Goal: Information Seeking & Learning: Learn about a topic

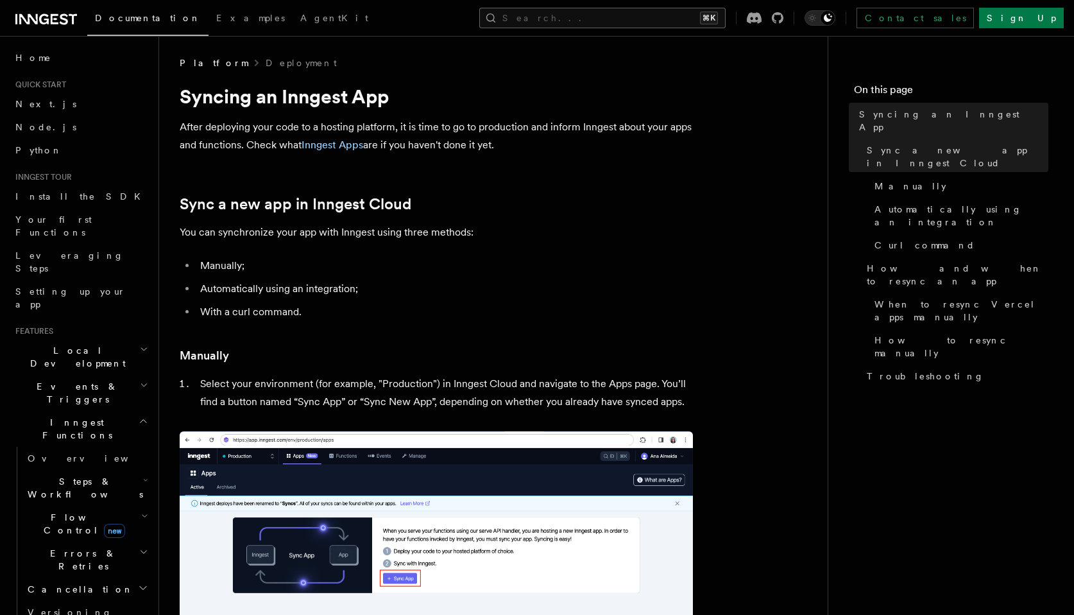
click at [614, 11] on button "Search... ⌘K" at bounding box center [602, 18] width 246 height 21
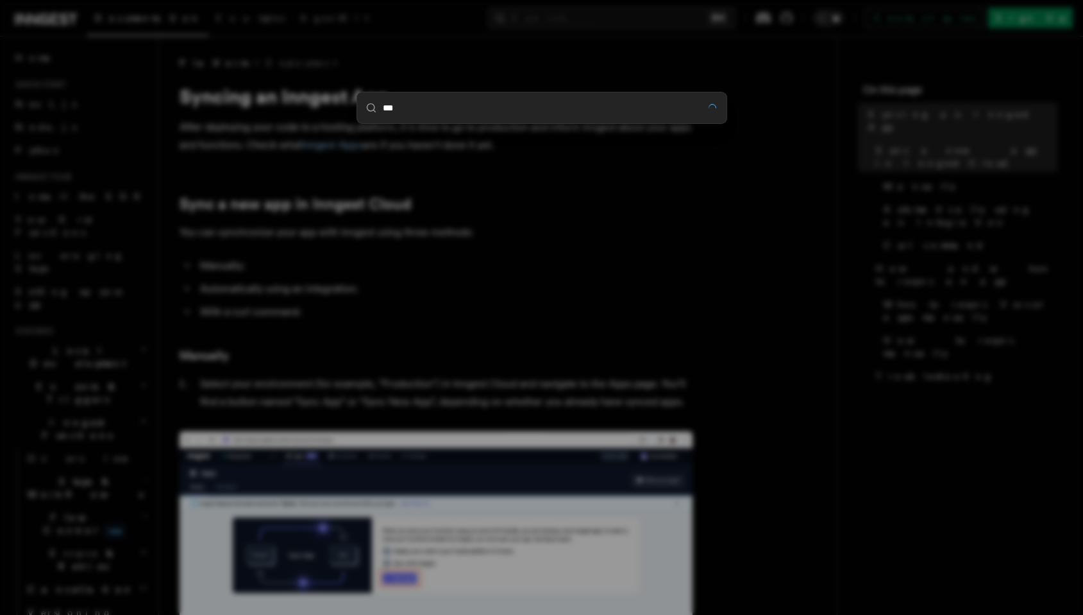
type input "****"
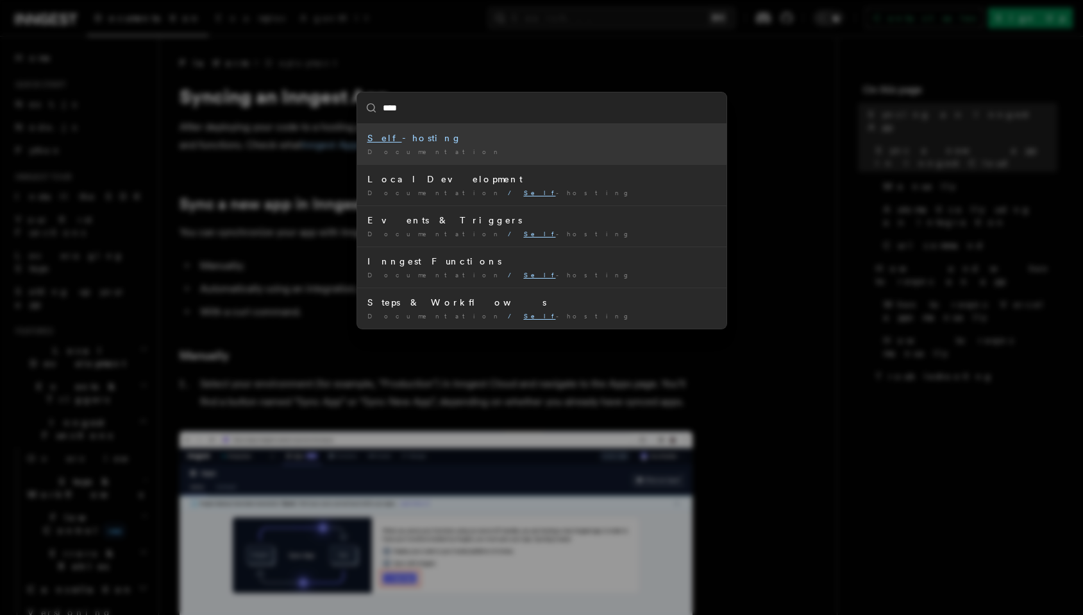
click at [472, 138] on div "Self -hosting" at bounding box center [542, 138] width 349 height 13
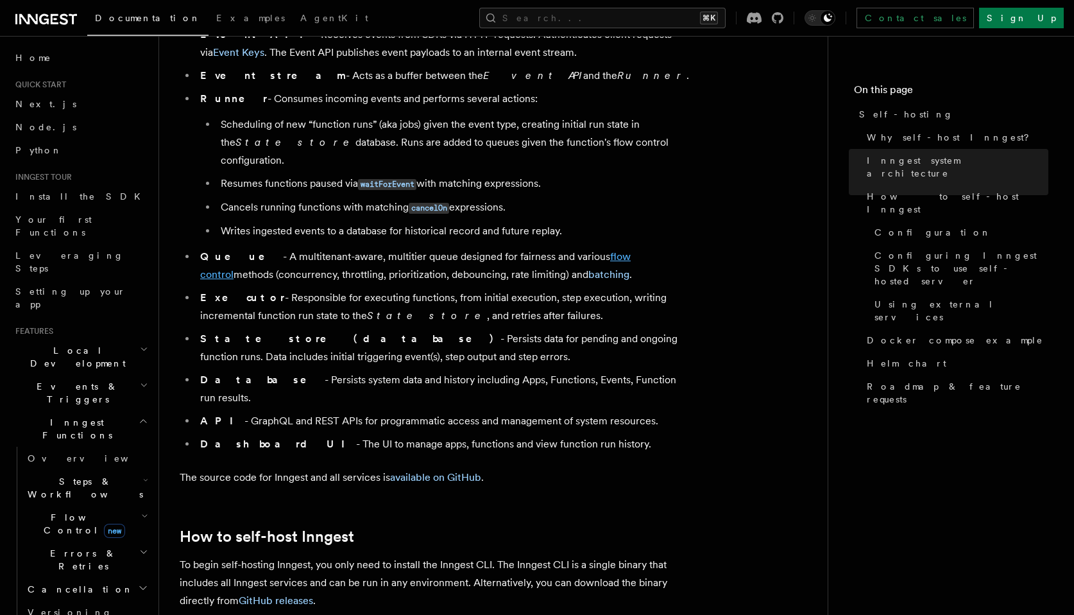
scroll to position [851, 0]
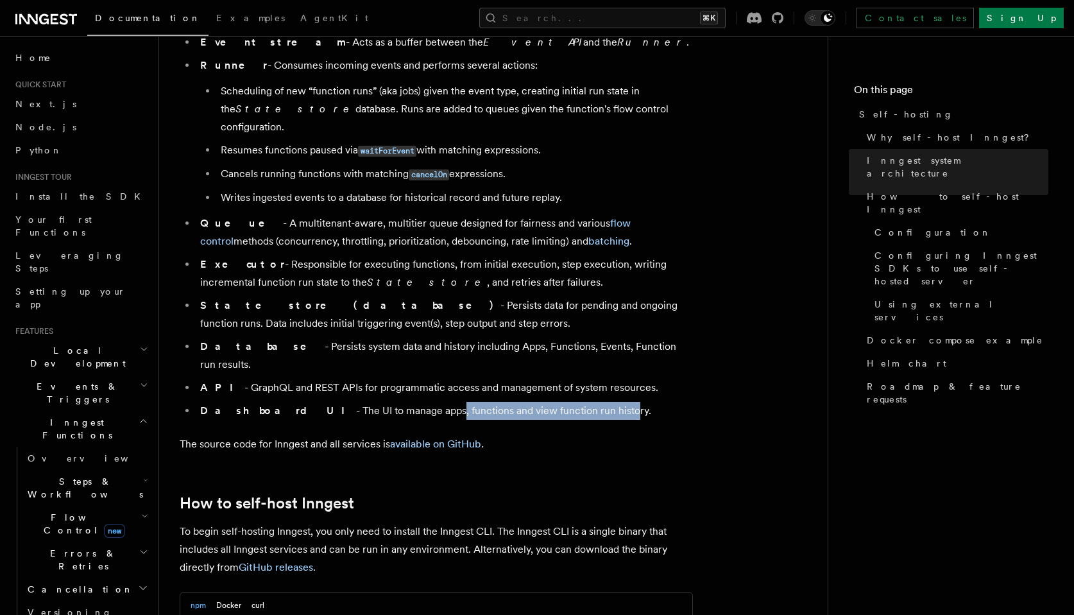
drag, startPoint x: 371, startPoint y: 378, endPoint x: 543, endPoint y: 380, distance: 172.6
click at [543, 402] on li "Dashboard UI - The UI to manage apps, functions and view function run history." at bounding box center [444, 411] width 496 height 18
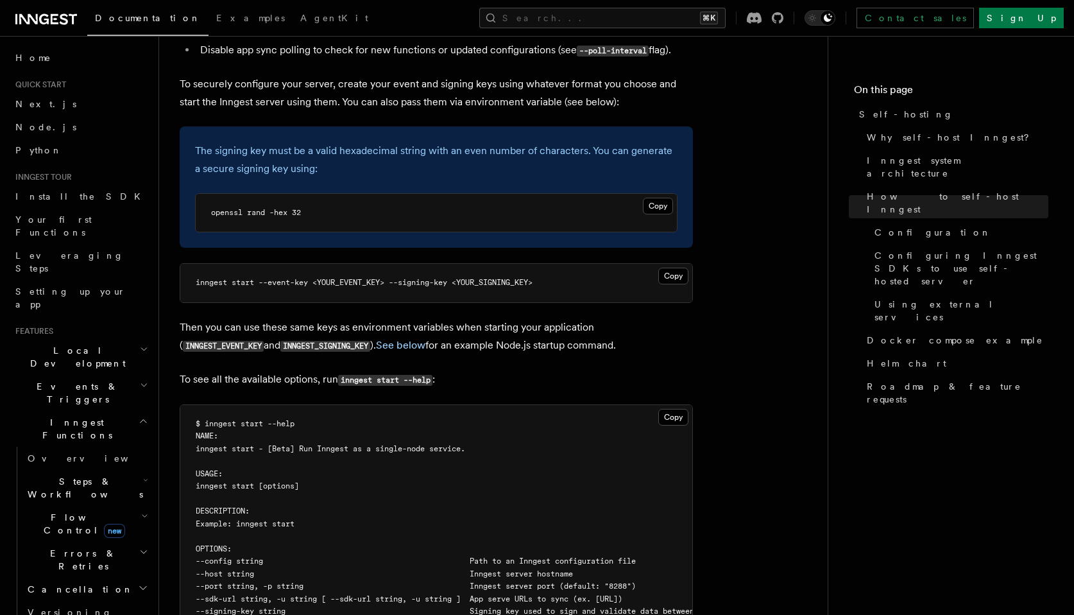
scroll to position [1897, 0]
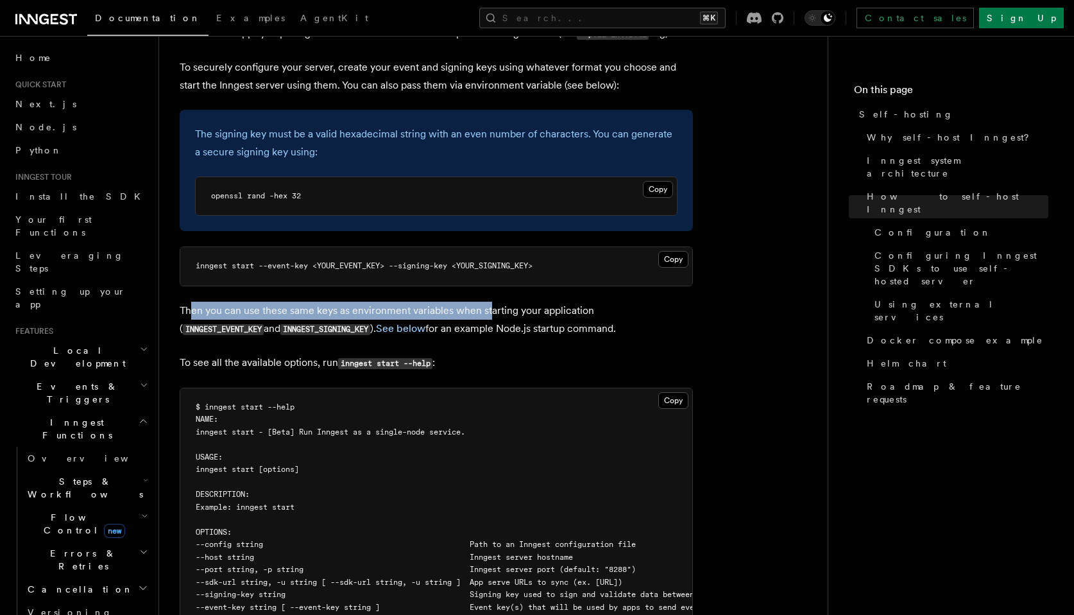
drag, startPoint x: 191, startPoint y: 275, endPoint x: 488, endPoint y: 273, distance: 296.4
click at [487, 301] on p "Then you can use these same keys as environment variables when starting your ap…" at bounding box center [436, 319] width 513 height 37
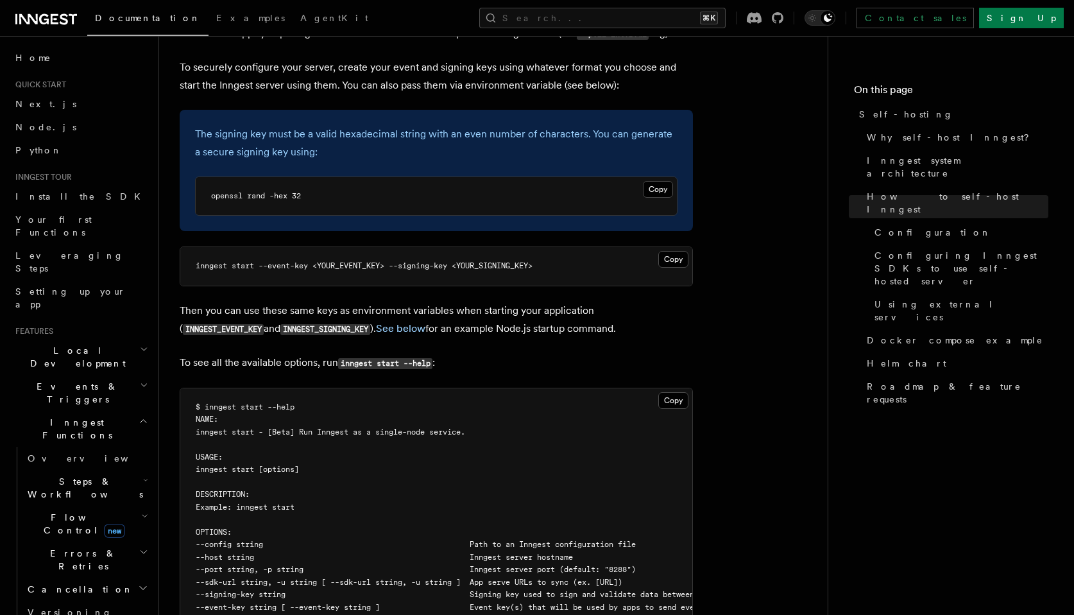
drag, startPoint x: 221, startPoint y: 276, endPoint x: 556, endPoint y: 290, distance: 335.1
click at [556, 301] on p "Then you can use these same keys as environment variables when starting your ap…" at bounding box center [436, 319] width 513 height 37
click at [538, 301] on p "Then you can use these same keys as environment variables when starting your ap…" at bounding box center [436, 319] width 513 height 37
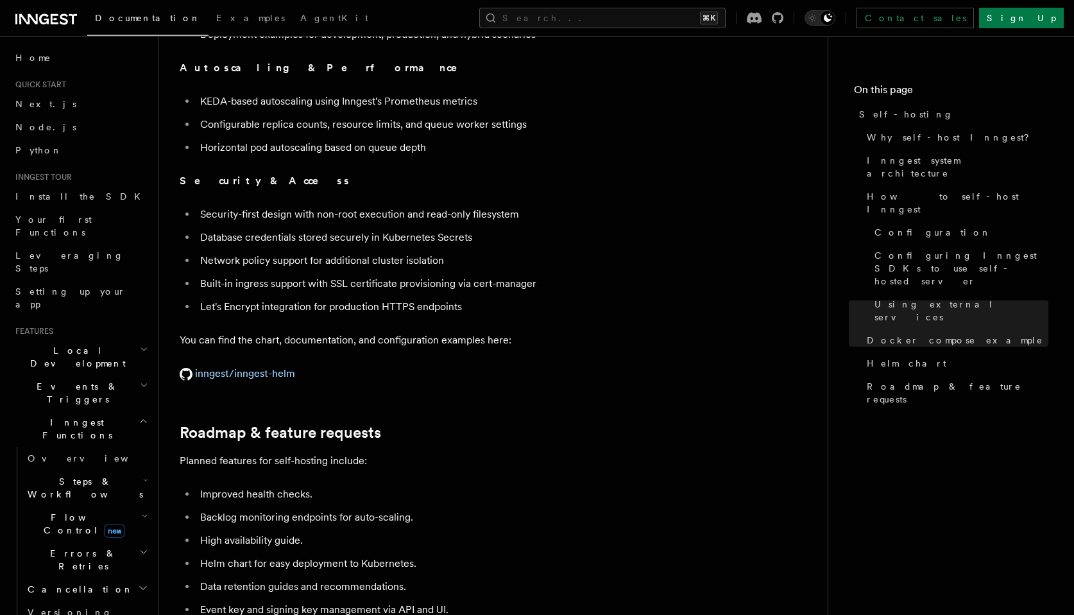
scroll to position [4672, 0]
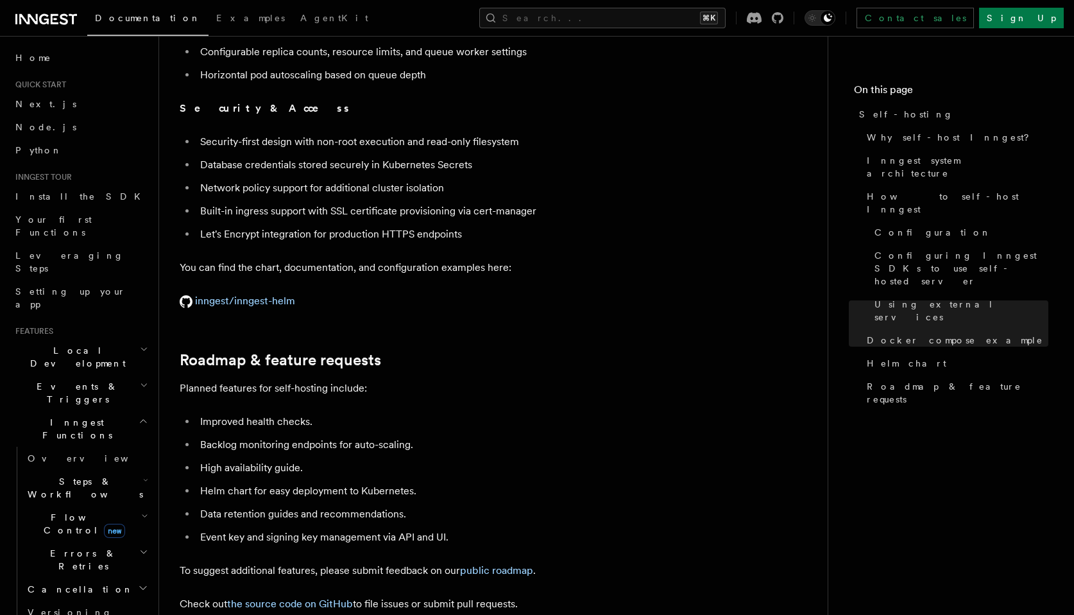
drag, startPoint x: 291, startPoint y: 255, endPoint x: 952, endPoint y: 0, distance: 708.1
